Goal: Transaction & Acquisition: Purchase product/service

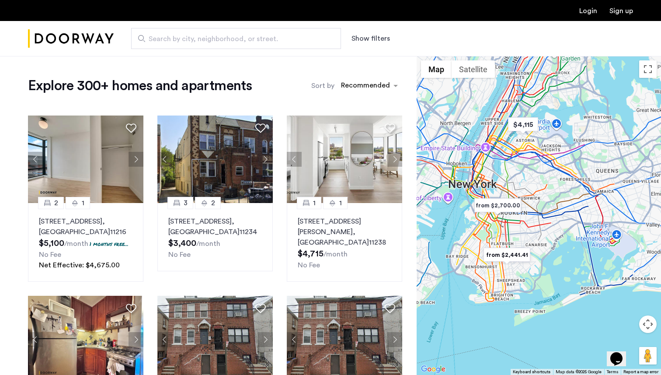
drag, startPoint x: 527, startPoint y: 176, endPoint x: 486, endPoint y: 169, distance: 41.2
click at [486, 169] on div at bounding box center [539, 215] width 244 height 319
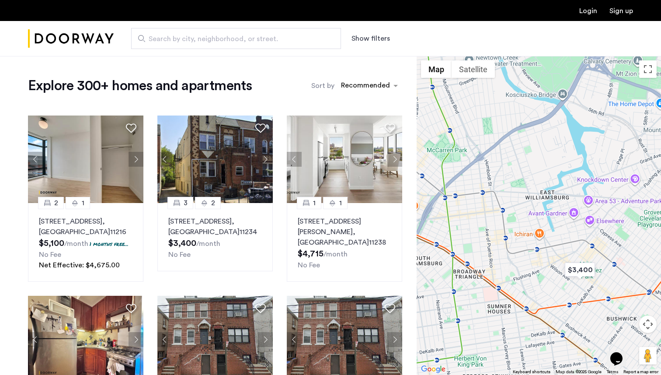
drag, startPoint x: 536, startPoint y: 163, endPoint x: 635, endPoint y: 286, distance: 158.3
click at [635, 286] on div at bounding box center [539, 215] width 244 height 319
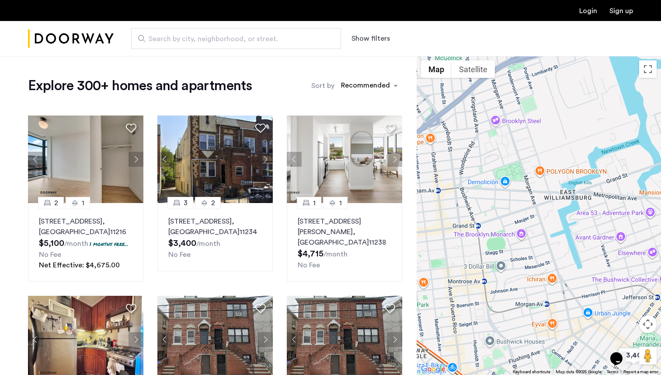
drag, startPoint x: 539, startPoint y: 216, endPoint x: 609, endPoint y: 247, distance: 76.3
click at [609, 247] on div at bounding box center [539, 215] width 244 height 319
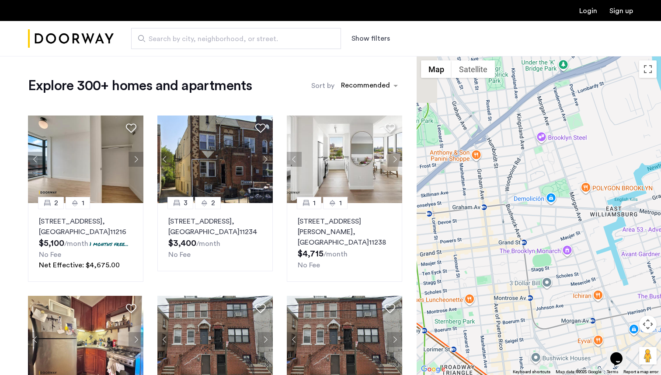
drag, startPoint x: 537, startPoint y: 256, endPoint x: 583, endPoint y: 269, distance: 48.3
click at [583, 269] on div at bounding box center [539, 215] width 244 height 319
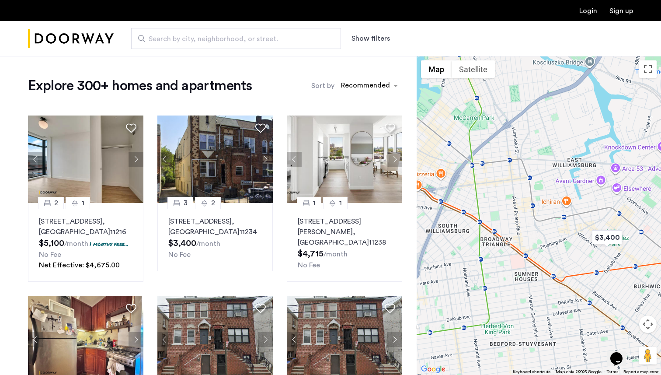
drag, startPoint x: 552, startPoint y: 277, endPoint x: 523, endPoint y: 194, distance: 87.8
click at [523, 194] on div at bounding box center [539, 215] width 244 height 319
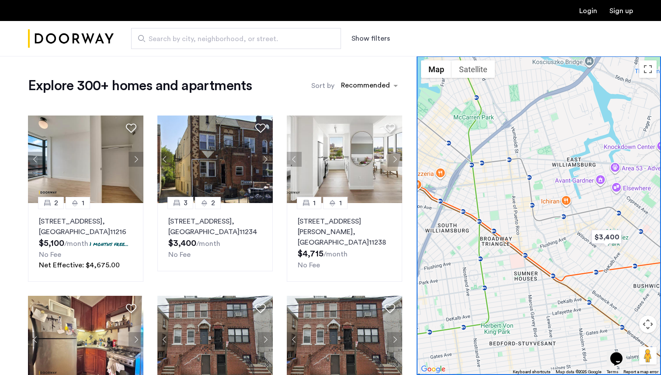
click at [262, 46] on input "Search by city, neighborhood, or street." at bounding box center [236, 38] width 210 height 21
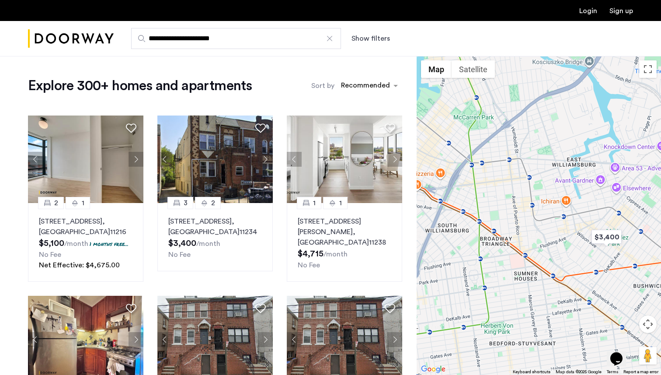
type input "**********"
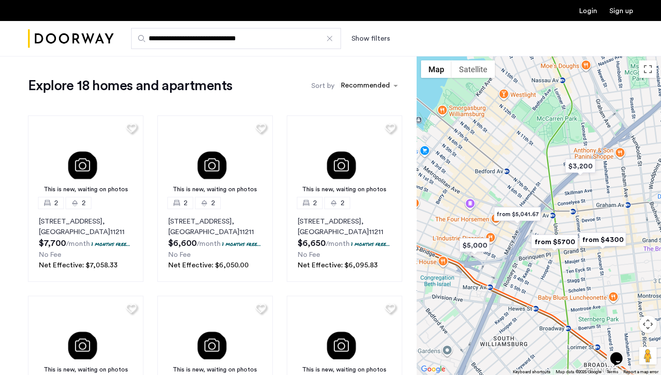
click at [363, 42] on button "Show filters" at bounding box center [370, 38] width 38 height 10
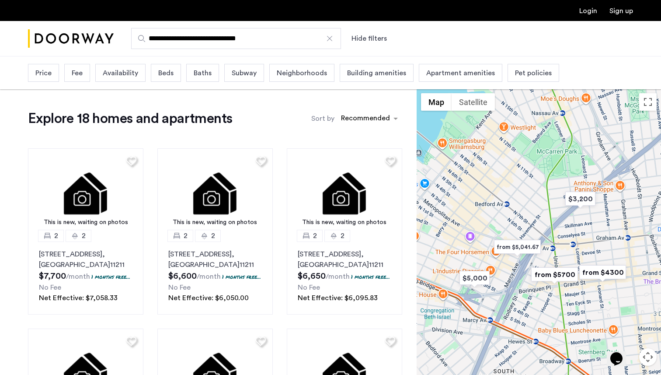
click at [47, 69] on span "Price" at bounding box center [43, 73] width 16 height 10
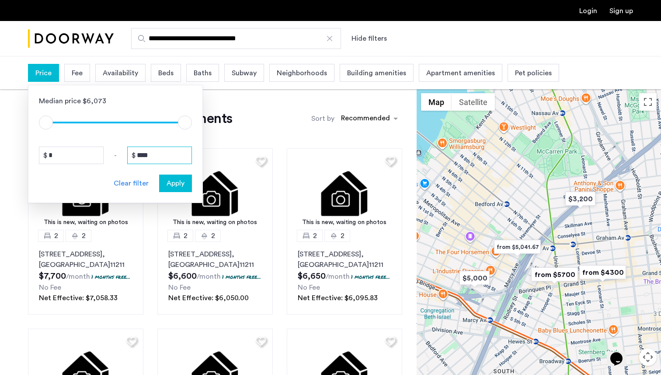
drag, startPoint x: 167, startPoint y: 156, endPoint x: 131, endPoint y: 154, distance: 35.9
click at [131, 154] on input "****" at bounding box center [159, 154] width 65 height 17
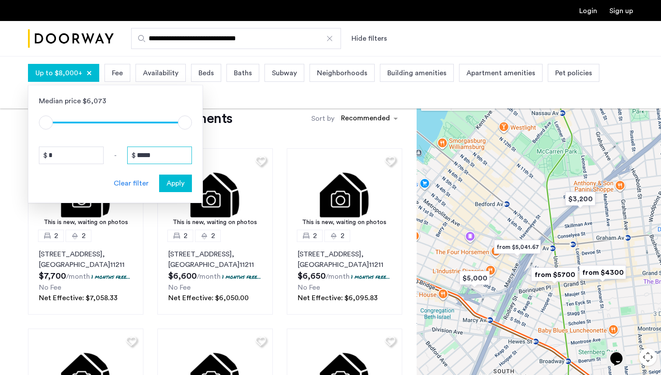
type input "*****"
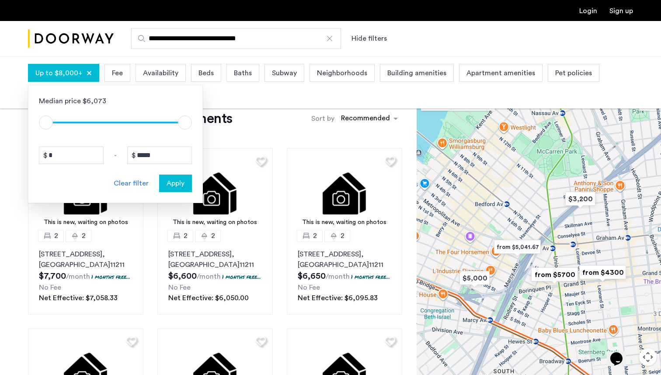
click at [205, 76] on span "Beds" at bounding box center [205, 73] width 15 height 10
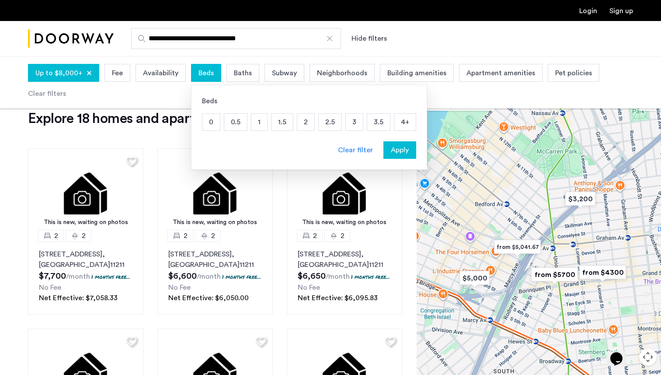
click at [405, 125] on p "4+" at bounding box center [404, 122] width 21 height 17
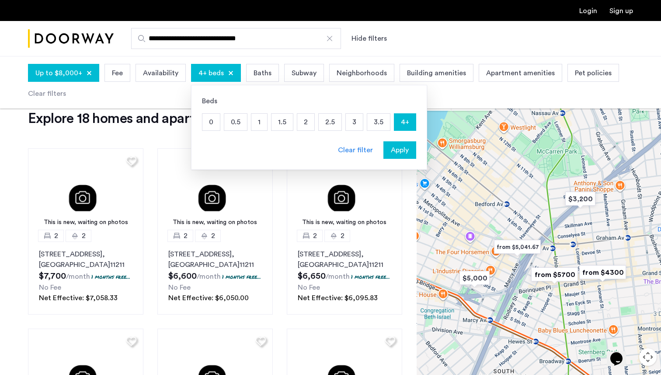
click at [259, 76] on span "Baths" at bounding box center [263, 73] width 18 height 10
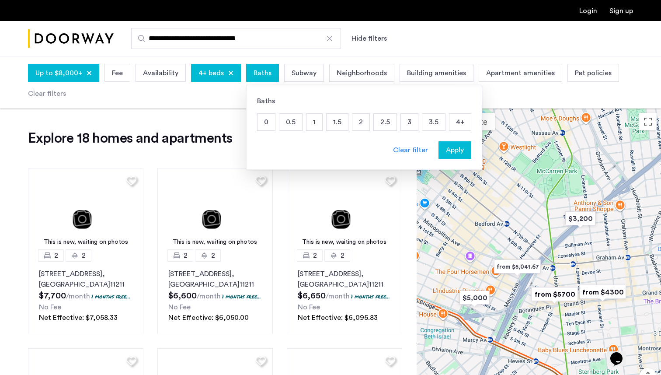
click at [359, 123] on p "2" at bounding box center [360, 122] width 17 height 17
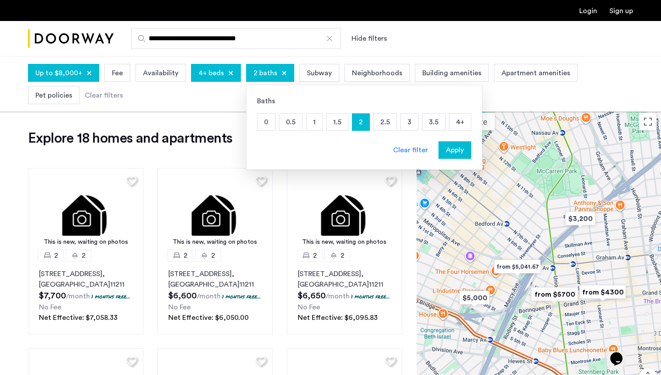
click at [358, 120] on p "2" at bounding box center [360, 122] width 17 height 17
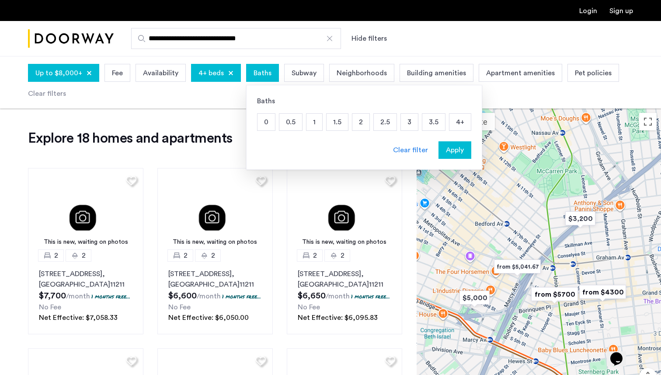
click at [462, 151] on div "Apply" at bounding box center [455, 150] width 28 height 10
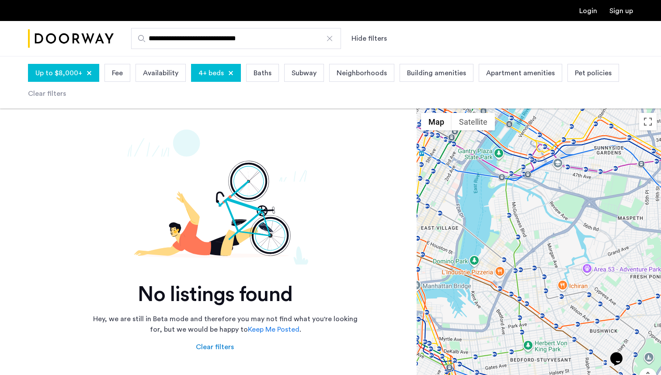
click at [65, 76] on span "Up to $8,000+" at bounding box center [58, 73] width 47 height 10
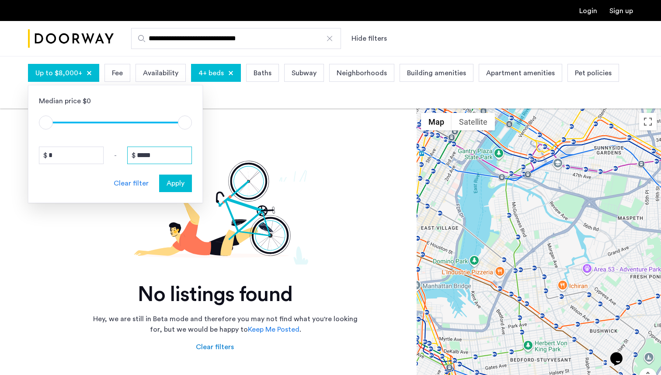
click at [169, 162] on input "*****" at bounding box center [159, 154] width 65 height 17
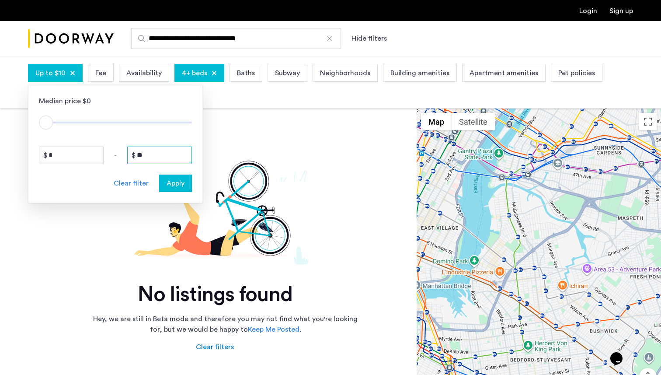
type input "*"
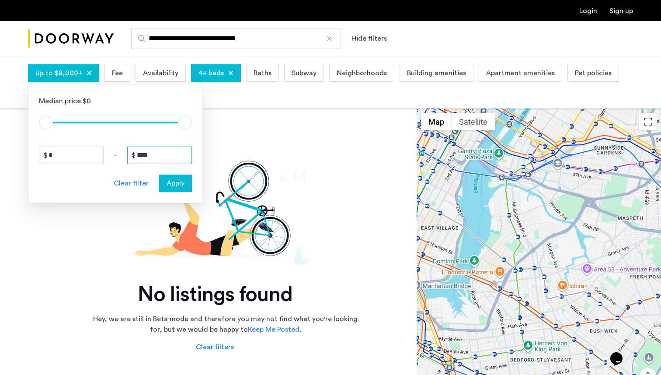
type input "****"
click at [180, 179] on span "Apply" at bounding box center [176, 183] width 18 height 10
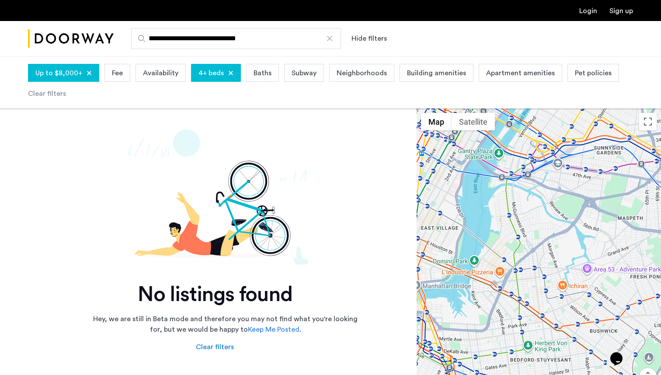
click at [206, 73] on span "4+ beds" at bounding box center [210, 73] width 25 height 10
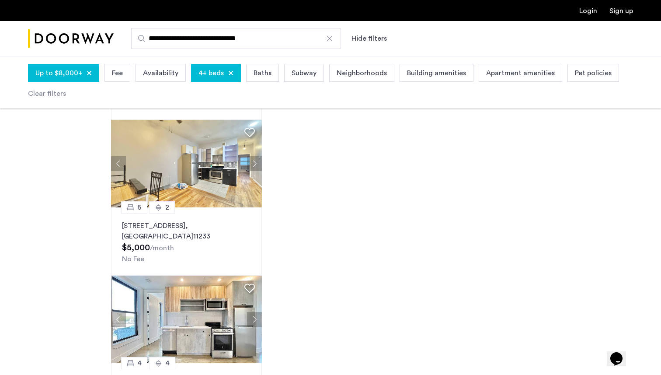
scroll to position [1518, 0]
